Goal: Task Accomplishment & Management: Manage account settings

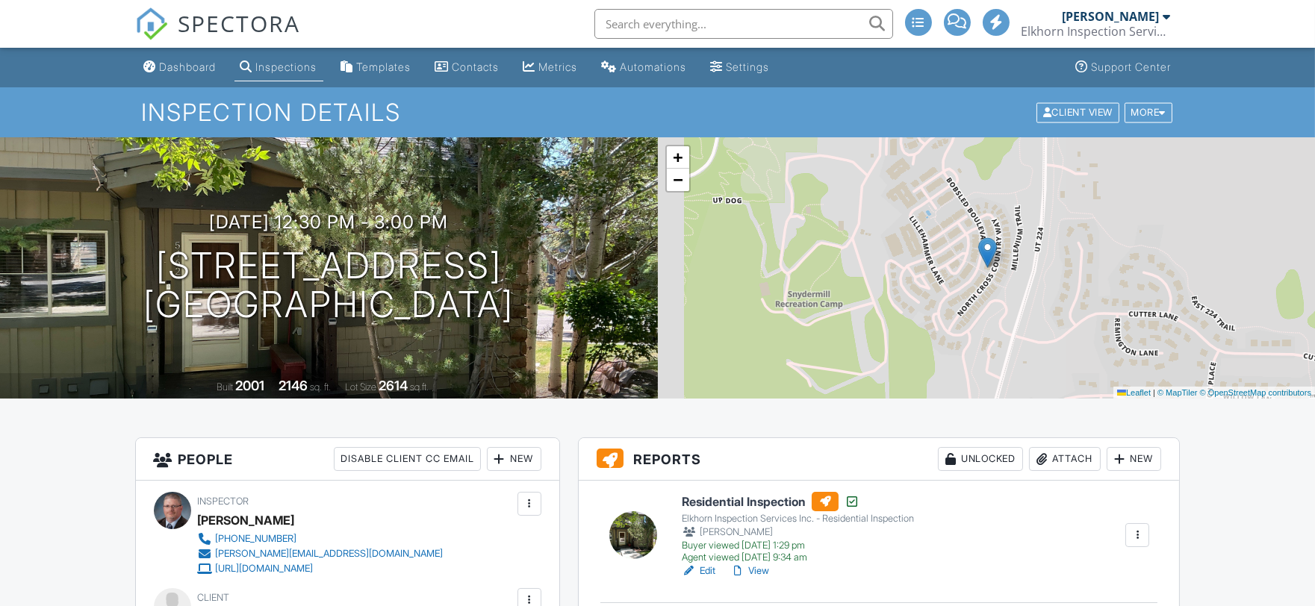
drag, startPoint x: 0, startPoint y: 0, endPoint x: 190, endPoint y: 69, distance: 202.4
click at [190, 69] on div "Dashboard" at bounding box center [188, 66] width 57 height 13
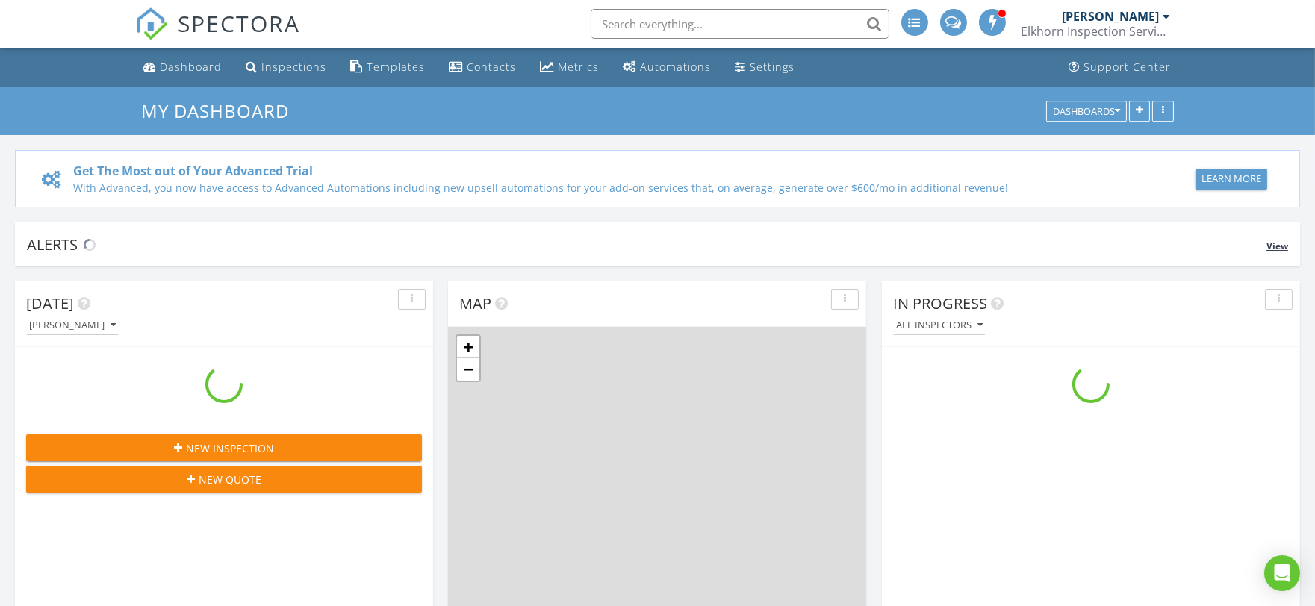
scroll to position [1385, 1341]
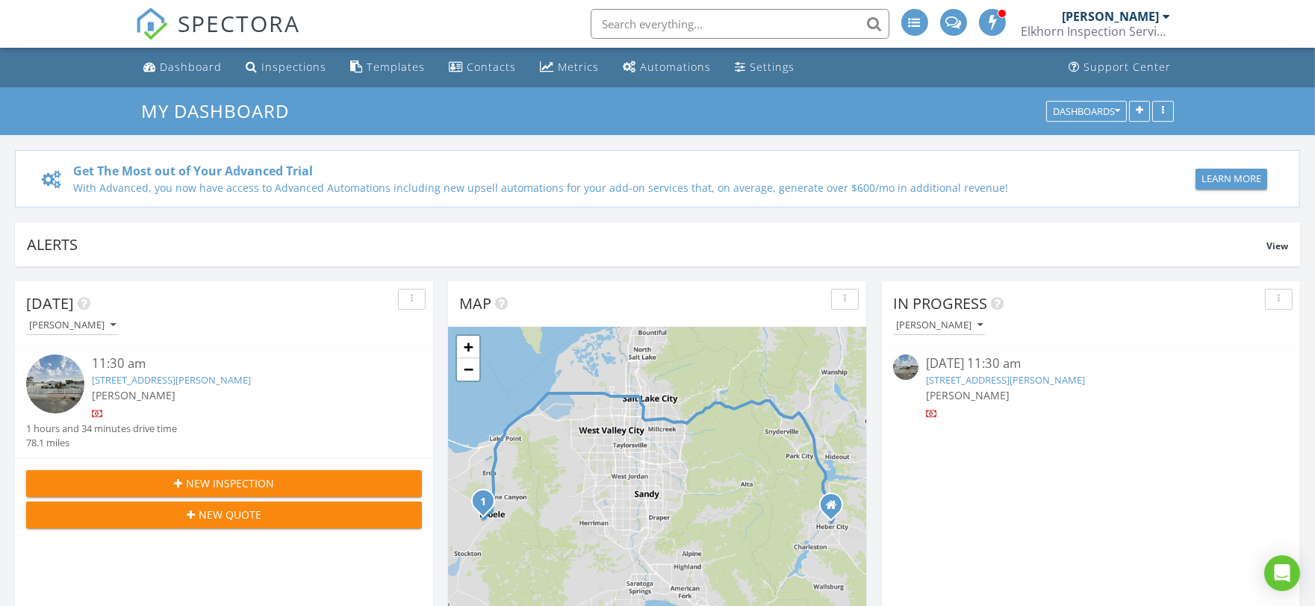
click at [1029, 375] on link "804 Fleetwood Dr, Tooele, UT 84074" at bounding box center [1005, 379] width 159 height 13
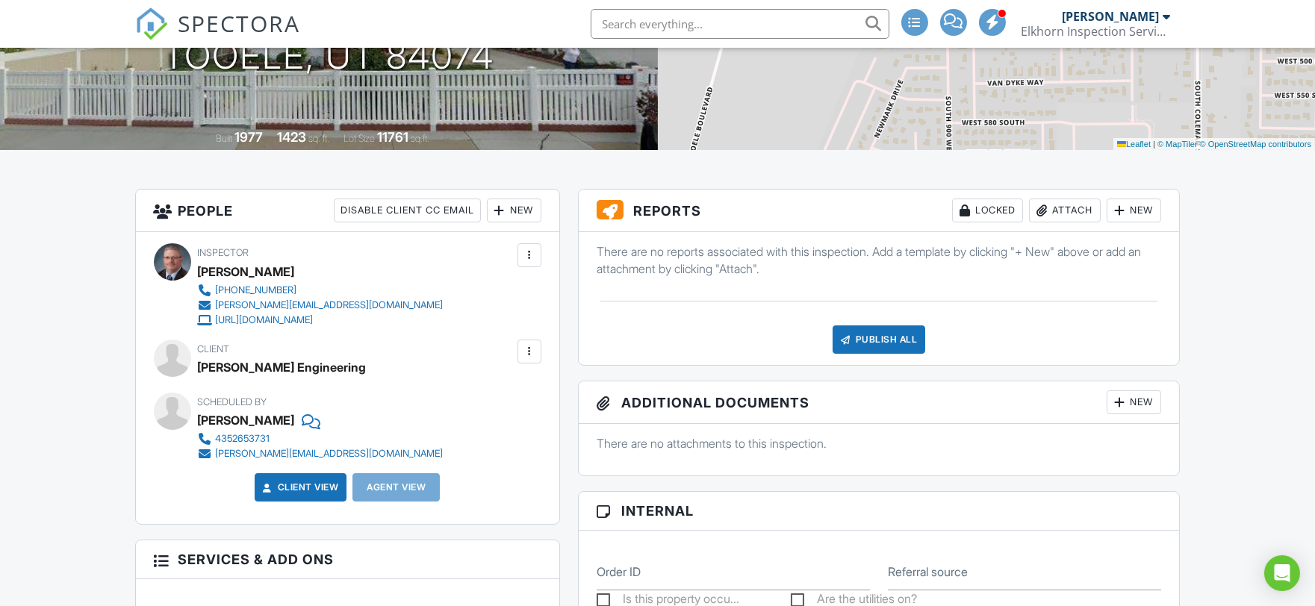
click at [1065, 206] on div "Attach" at bounding box center [1065, 211] width 72 height 24
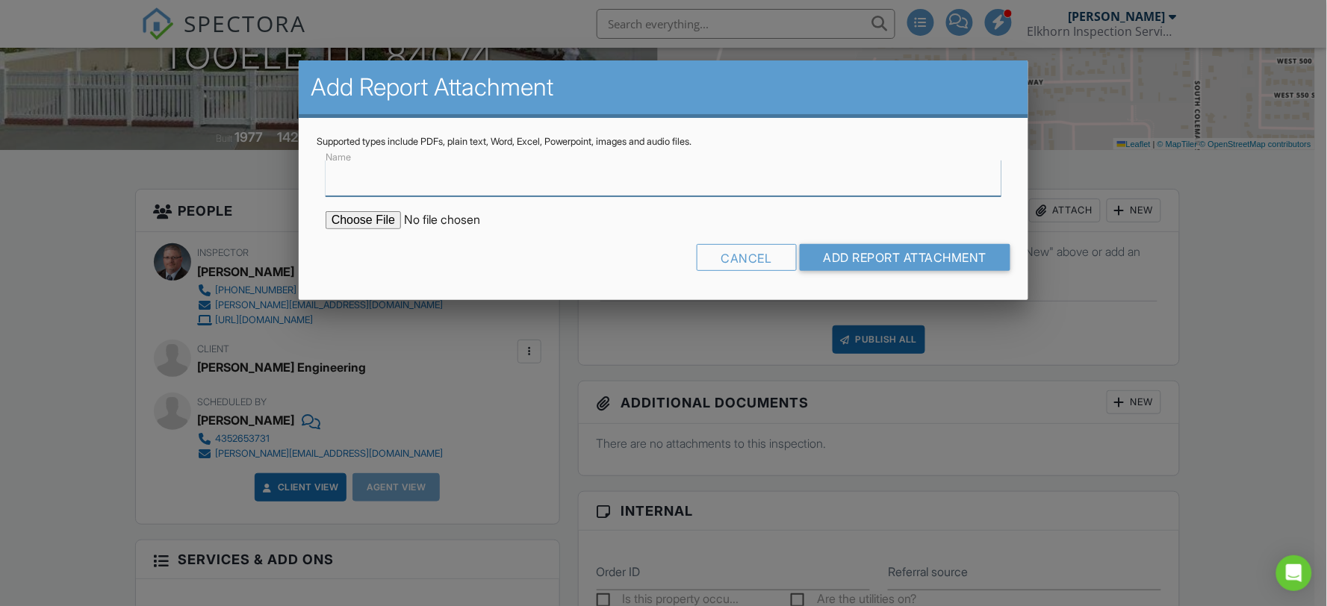
click at [473, 182] on input "Name" at bounding box center [664, 178] width 676 height 37
type input "Foundation Report"
type input "C:\fakepath\25081432Foundation Inspection Report Form.pdf"
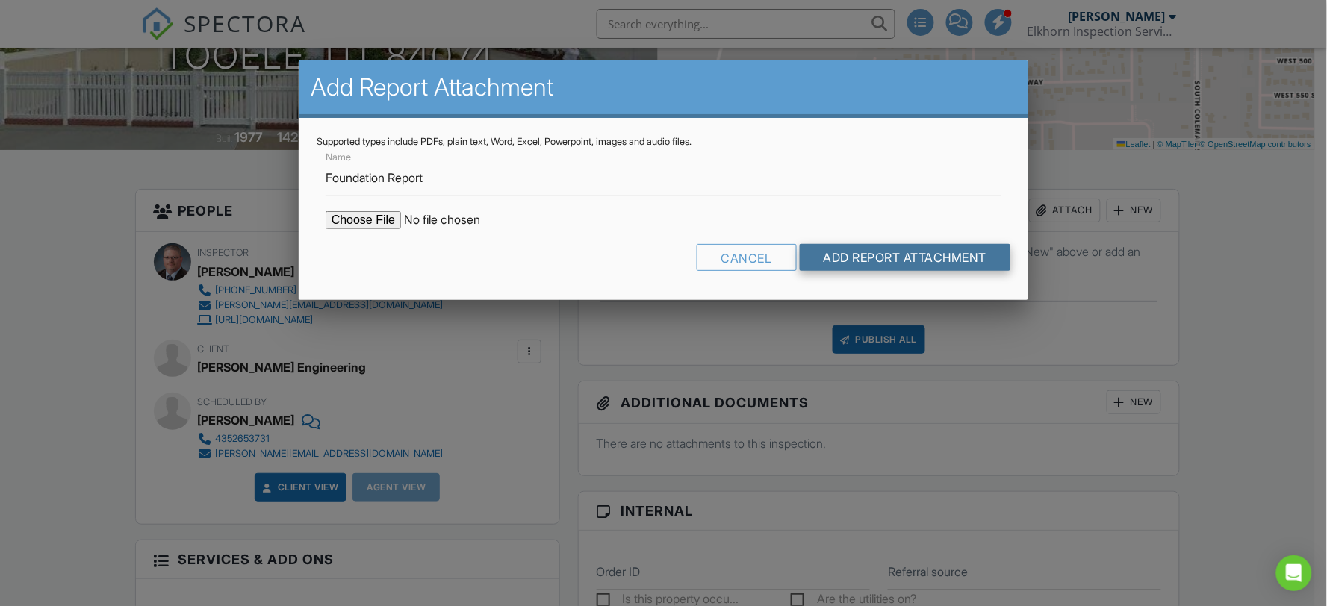
click at [848, 252] on input "Add Report Attachment" at bounding box center [905, 257] width 211 height 27
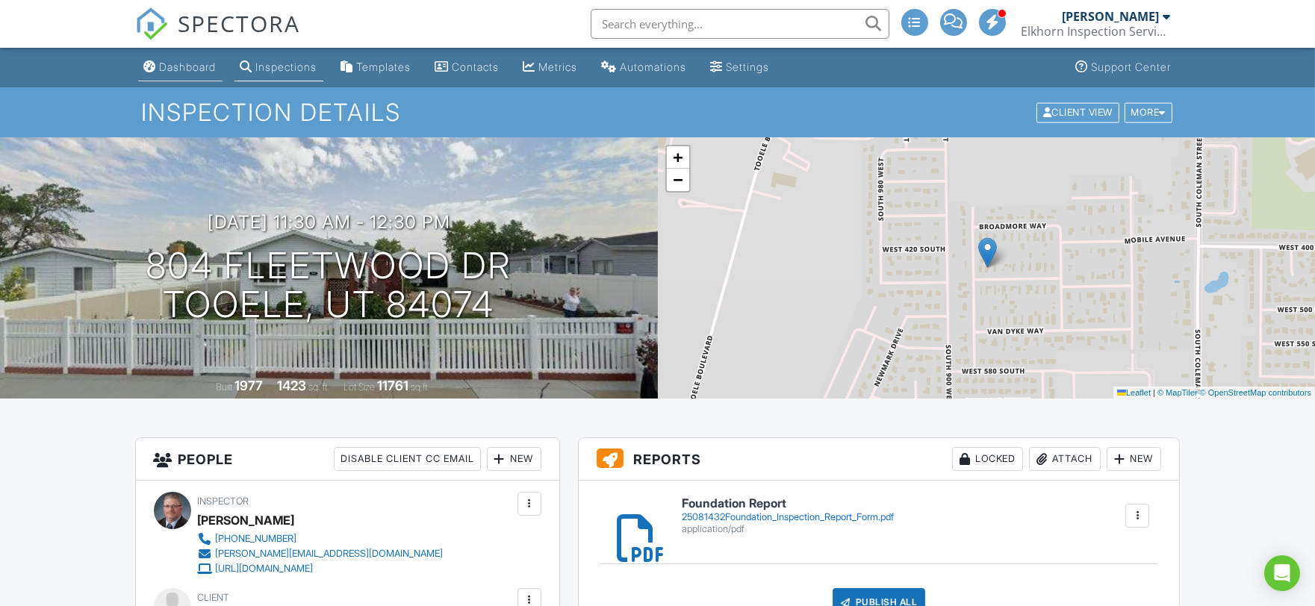
click at [200, 65] on div "Dashboard" at bounding box center [188, 66] width 57 height 13
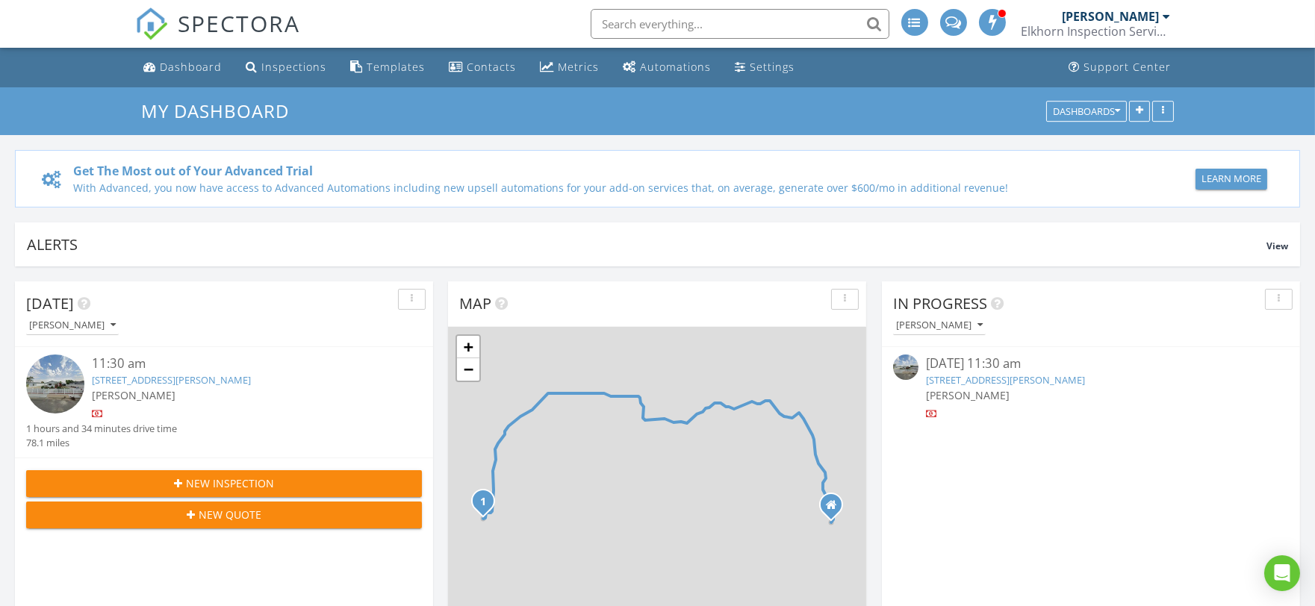
scroll to position [1385, 1341]
